Goal: Information Seeking & Learning: Learn about a topic

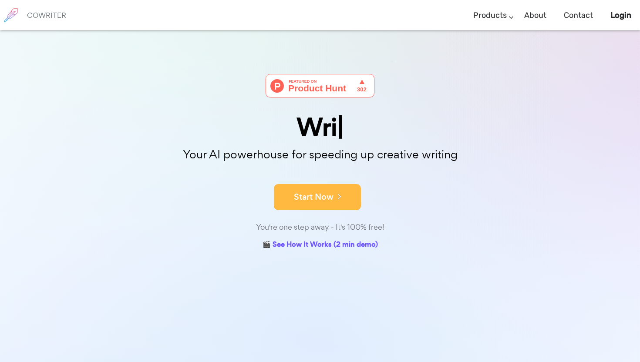
click at [312, 187] on button "Start Now" at bounding box center [317, 197] width 87 height 26
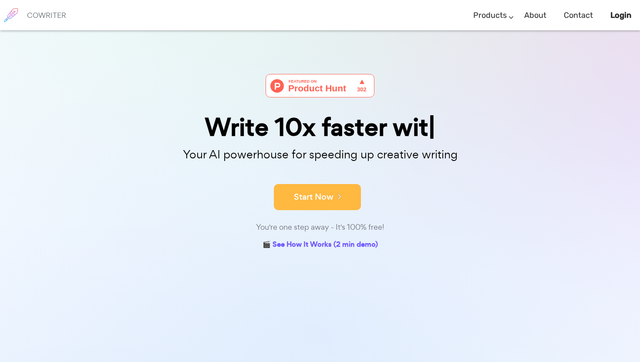
click at [323, 205] on button "Start Now" at bounding box center [317, 197] width 87 height 26
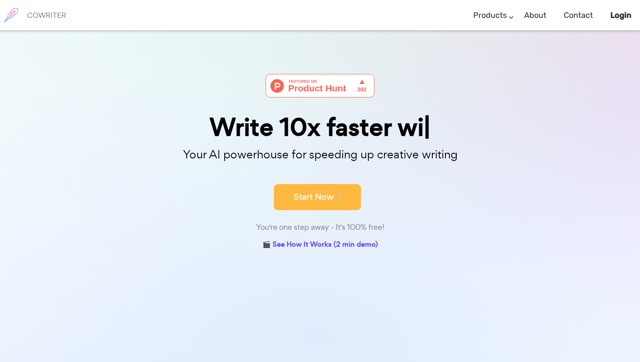
click at [320, 200] on button "Start Now" at bounding box center [317, 197] width 87 height 26
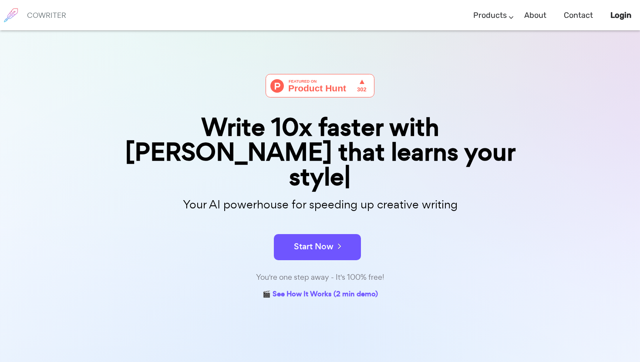
click at [341, 157] on div "Write 10x faster with AI that learns your style" at bounding box center [319, 152] width 435 height 75
click at [347, 271] on div "You're one step away - It's 100% free!" at bounding box center [319, 277] width 435 height 13
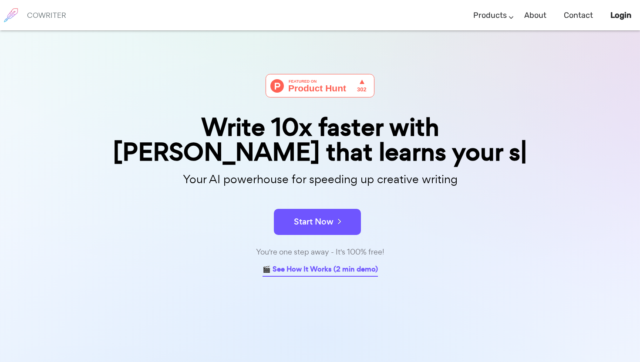
click at [340, 268] on link "🎬 See How It Works (2 min demo)" at bounding box center [319, 269] width 115 height 13
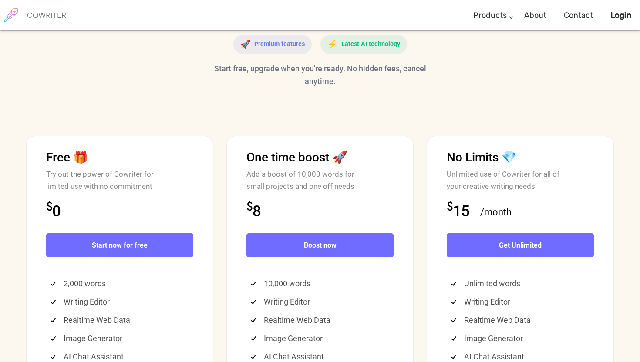
scroll to position [2118, 0]
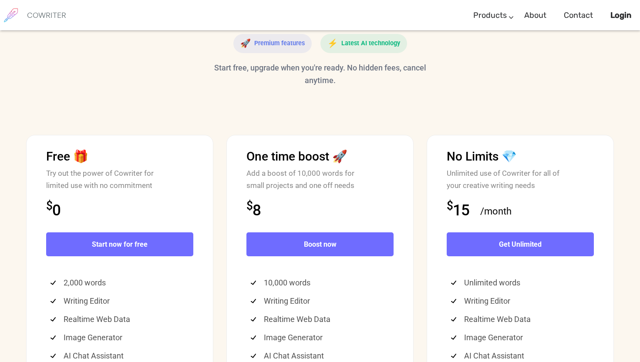
click at [357, 50] on span "Latest AI technology" at bounding box center [370, 43] width 59 height 13
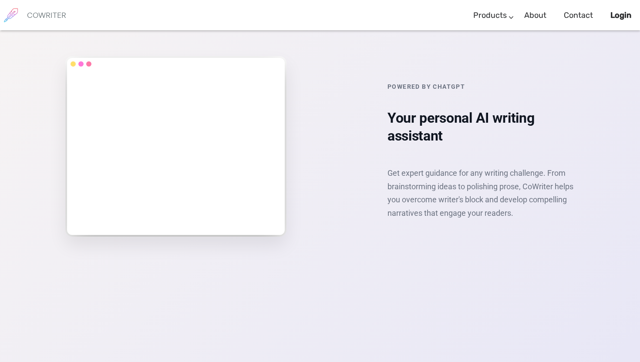
scroll to position [727, 0]
